Goal: Task Accomplishment & Management: Complete application form

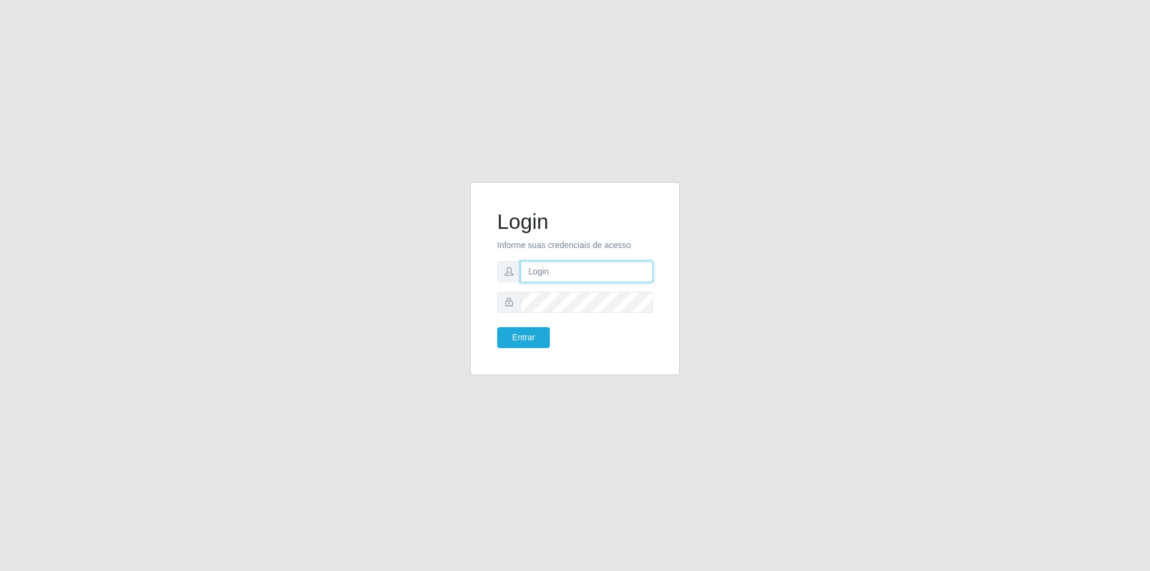
click at [572, 277] on input "text" at bounding box center [586, 271] width 132 height 21
type input "[EMAIL_ADDRESS][DOMAIN_NAME]"
click at [497, 327] on button "Entrar" at bounding box center [523, 337] width 53 height 21
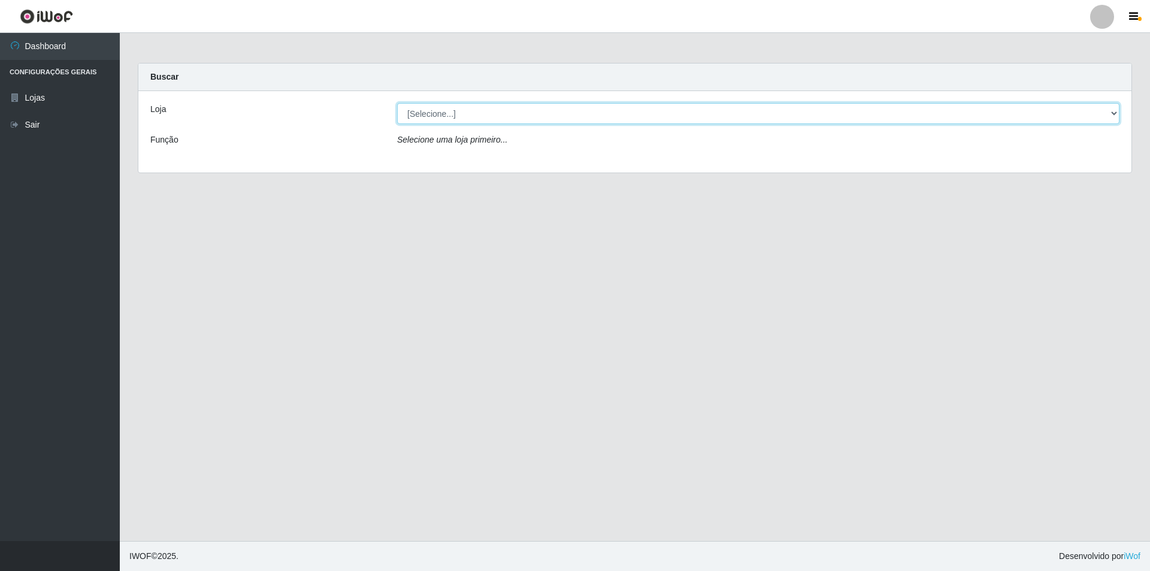
click at [479, 107] on select "[Selecione...] Extrabom - Loja 01 Centro de Distribuição" at bounding box center [758, 113] width 722 height 21
select select "435"
click at [397, 103] on select "[Selecione...] Extrabom - Loja 01 Centro de Distribuição" at bounding box center [758, 113] width 722 height 21
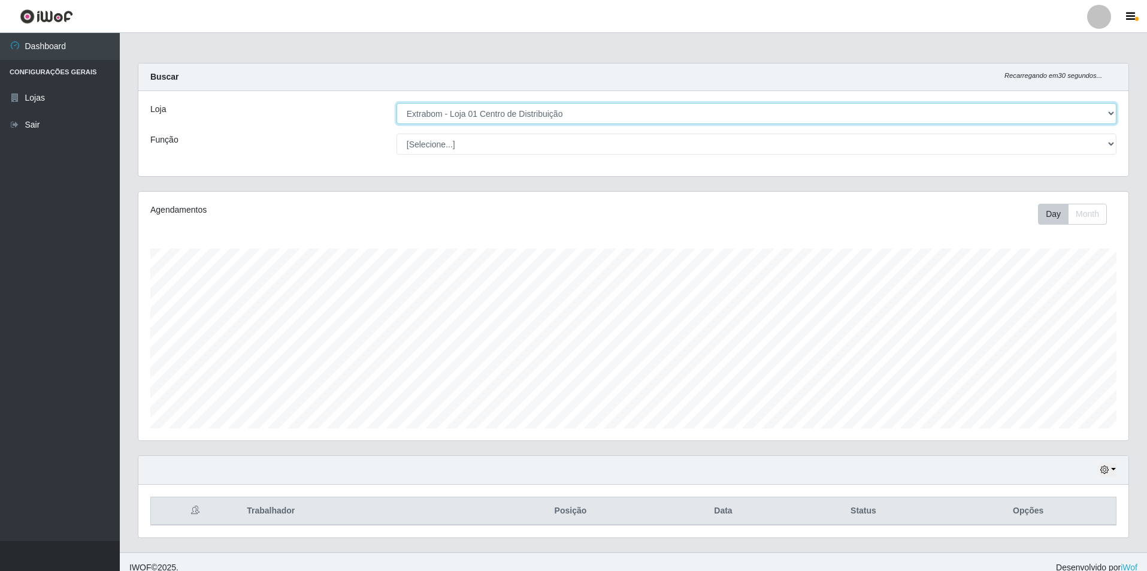
scroll to position [249, 990]
click at [455, 145] on select "[Selecione...] Carregador e Descarregador de Caminhão Carregador e Descarregado…" at bounding box center [756, 144] width 720 height 21
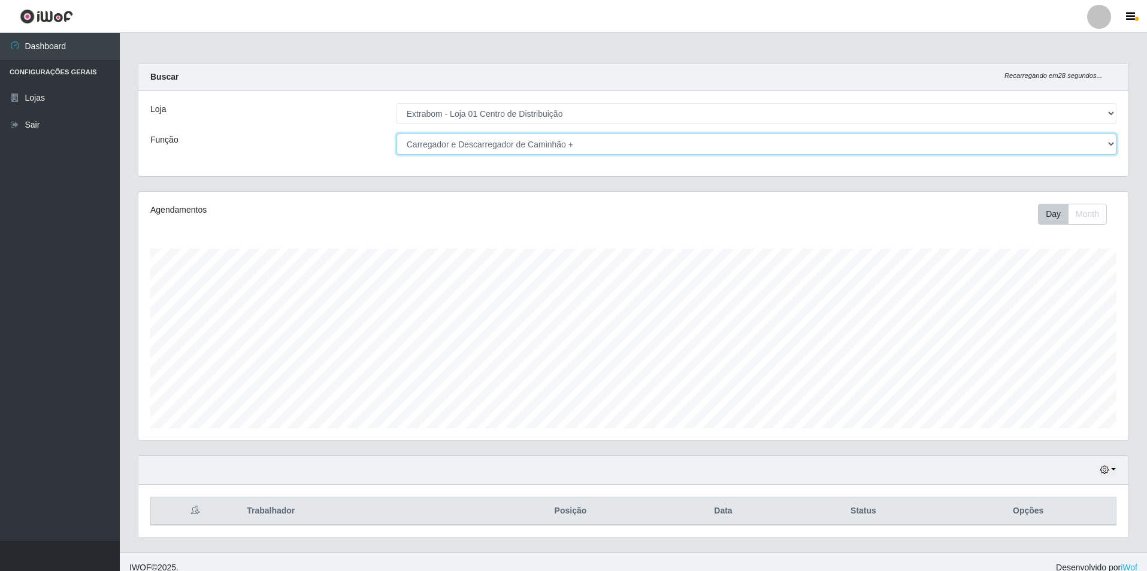
click at [396, 134] on select "[Selecione...] Carregador e Descarregador de Caminhão Carregador e Descarregado…" at bounding box center [756, 144] width 720 height 21
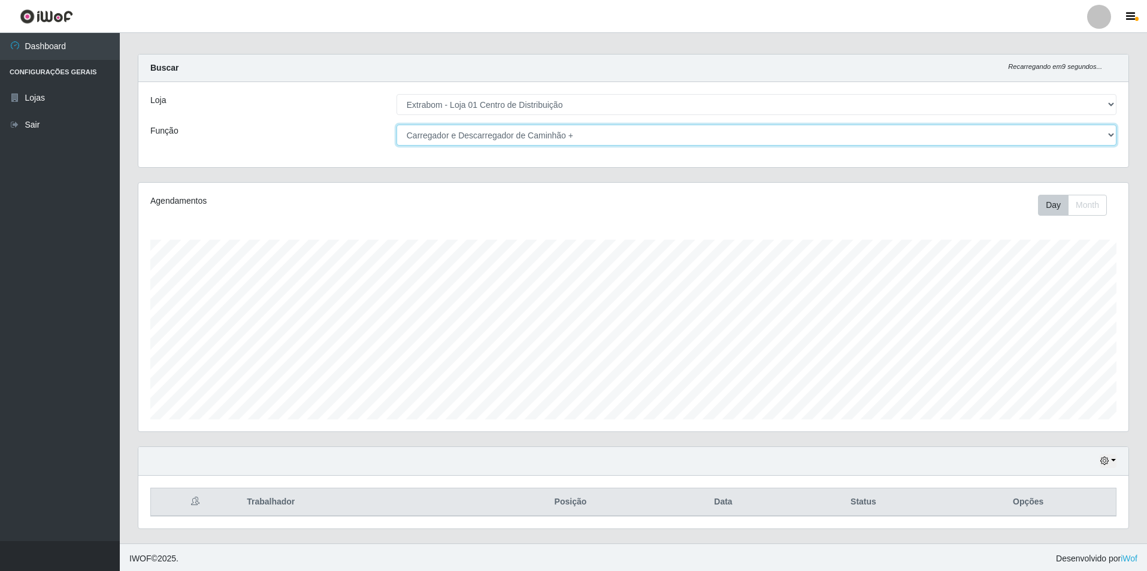
scroll to position [11, 0]
drag, startPoint x: 500, startPoint y: 134, endPoint x: 506, endPoint y: 137, distance: 6.7
click at [501, 134] on select "[Selecione...] Carregador e Descarregador de Caminhão Carregador e Descarregado…" at bounding box center [756, 132] width 720 height 21
select select "139"
click at [396, 122] on select "[Selecione...] Carregador e Descarregador de Caminhão Carregador e Descarregado…" at bounding box center [756, 132] width 720 height 21
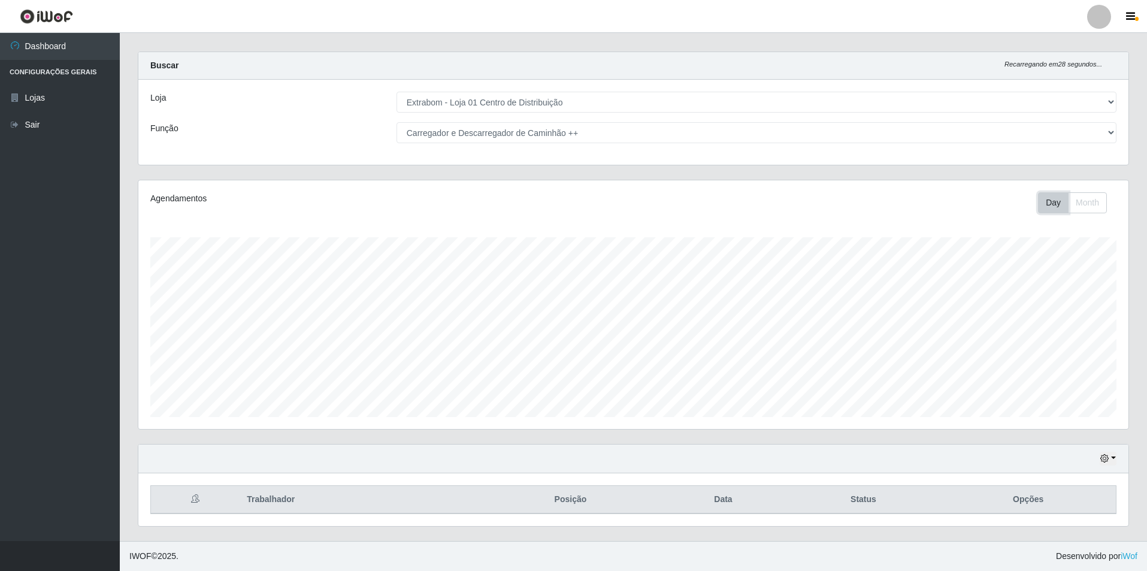
click at [1046, 202] on button "Day" at bounding box center [1053, 202] width 31 height 21
click at [1079, 203] on button "Month" at bounding box center [1087, 202] width 39 height 21
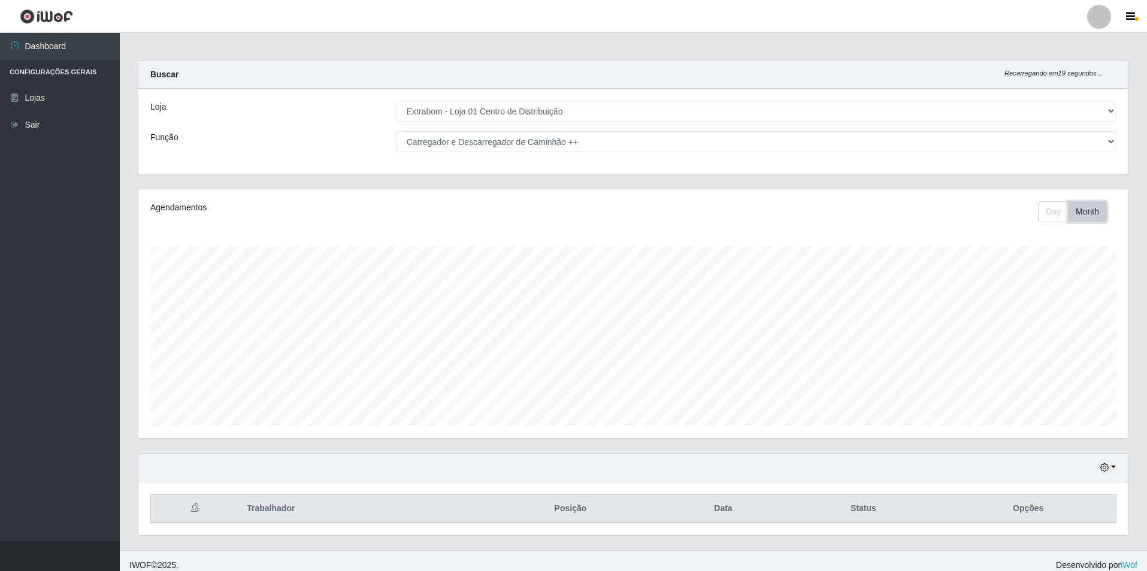
scroll to position [0, 0]
